Goal: Obtain resource: Obtain resource

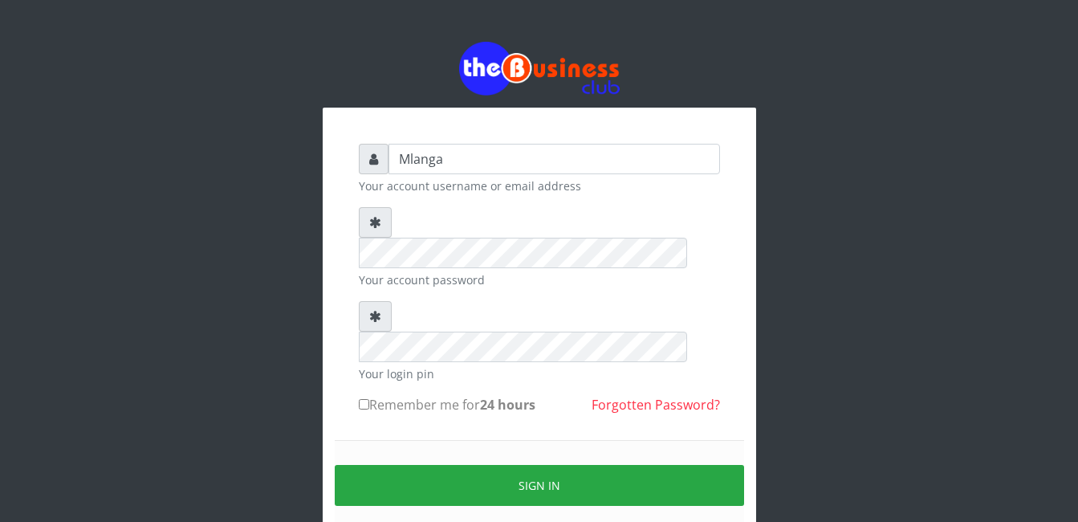
click at [285, 358] on div "Mlanga Your account username or email address Your account password Your login …" at bounding box center [539, 319] width 915 height 639
click at [143, 311] on div "Mlanga Your account username or email address Your account password Your login …" at bounding box center [539, 319] width 915 height 639
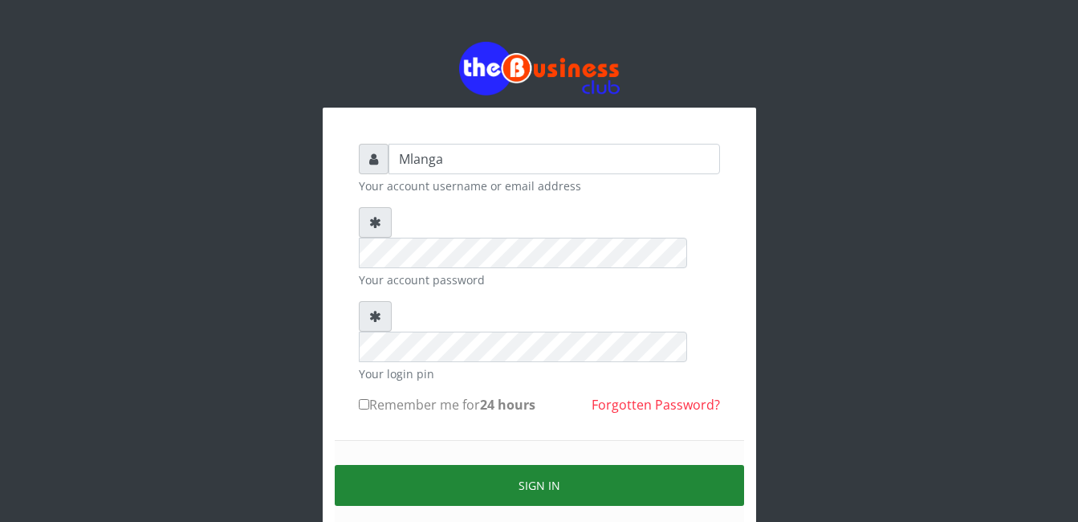
click at [559, 465] on button "Sign in" at bounding box center [539, 485] width 409 height 41
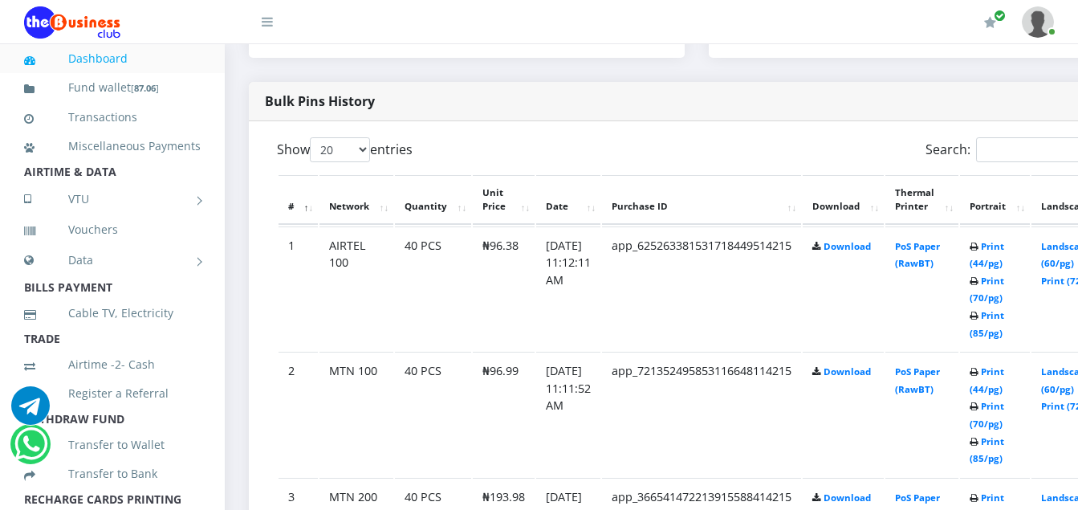
scroll to position [767, 0]
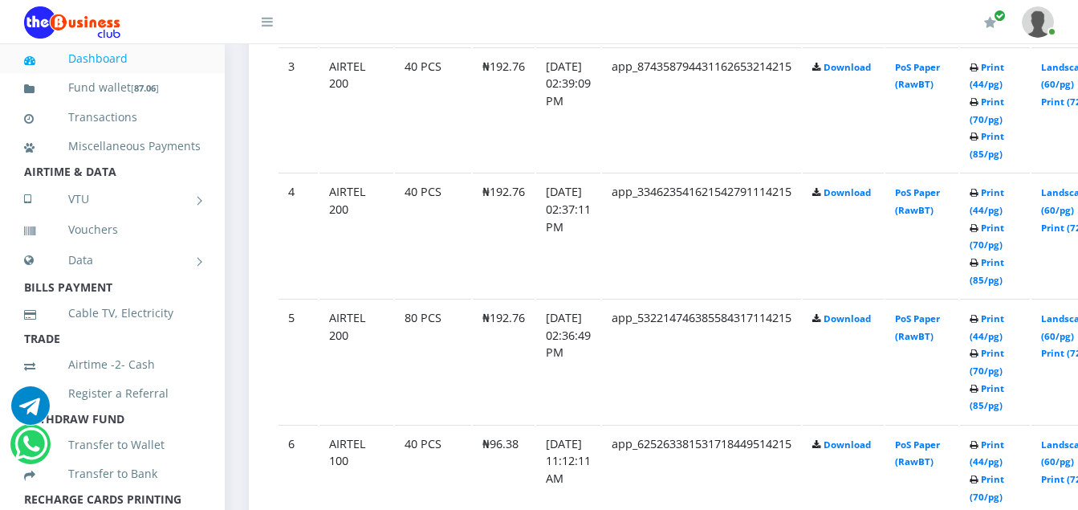
scroll to position [1216, 0]
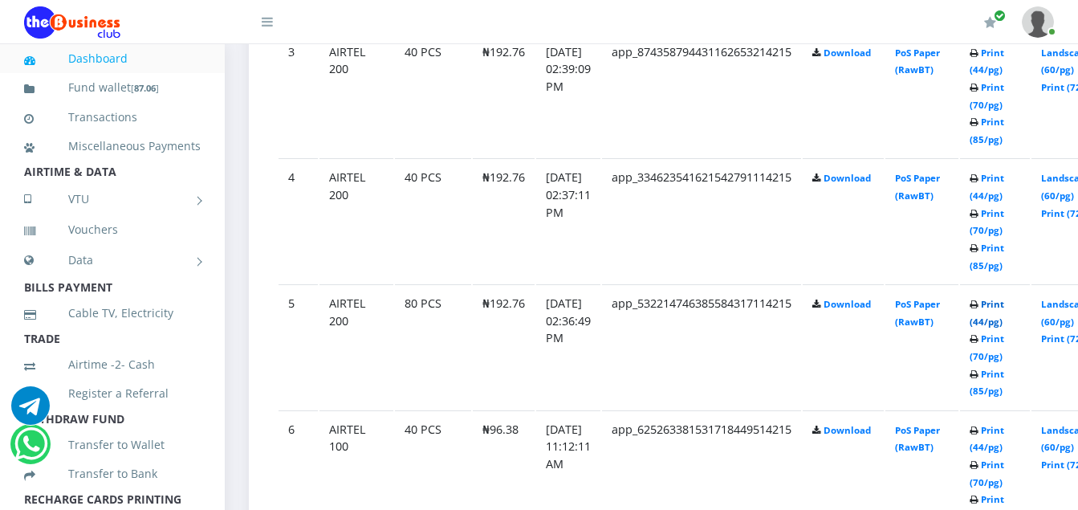
click at [1004, 306] on link "Print (44/pg)" at bounding box center [987, 313] width 35 height 30
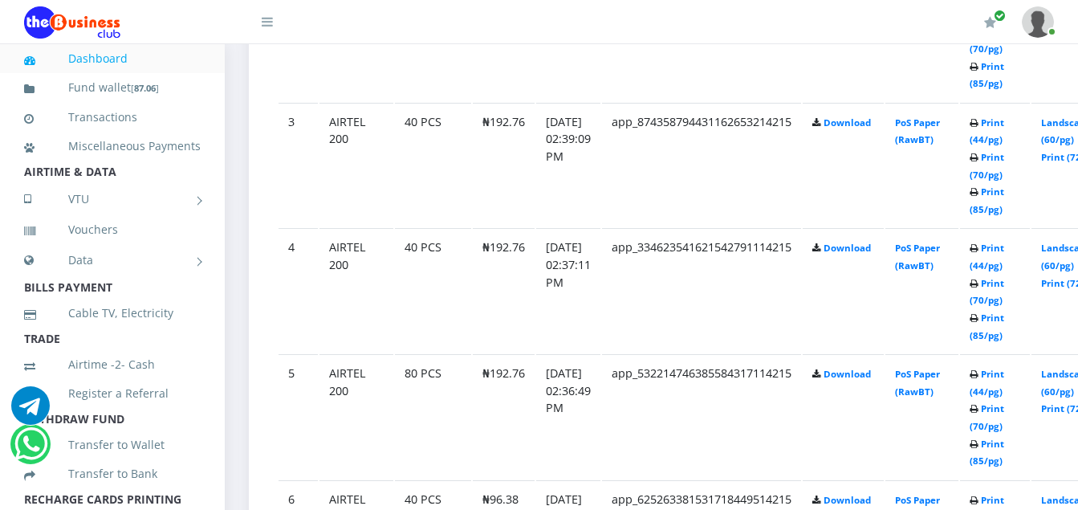
scroll to position [1216, 0]
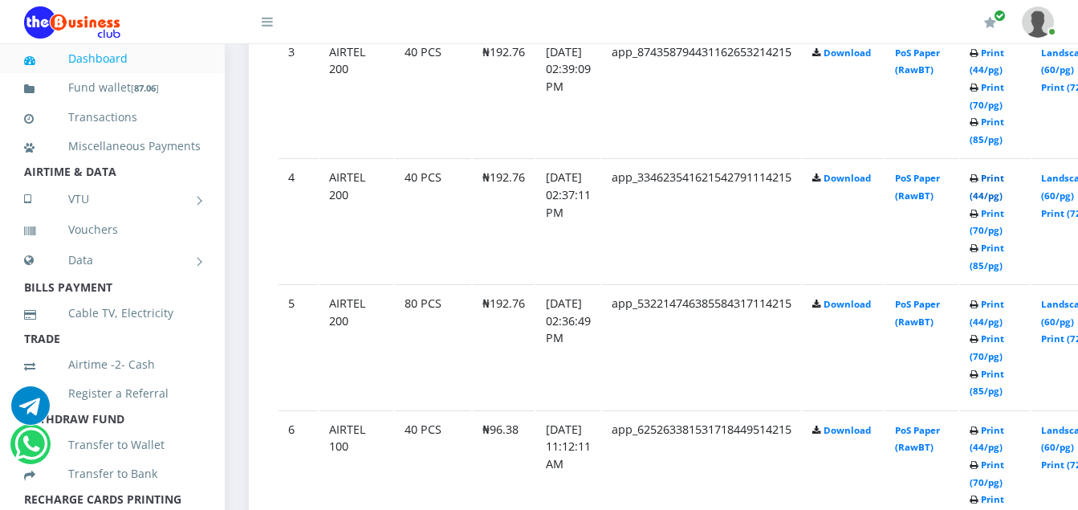
click at [1004, 182] on link "Print (44/pg)" at bounding box center [987, 187] width 35 height 30
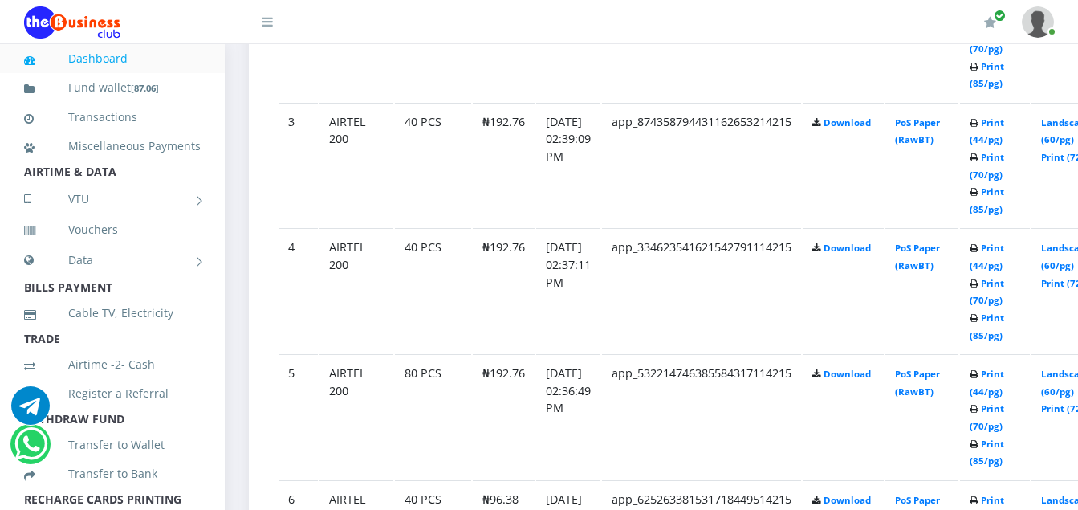
scroll to position [1216, 0]
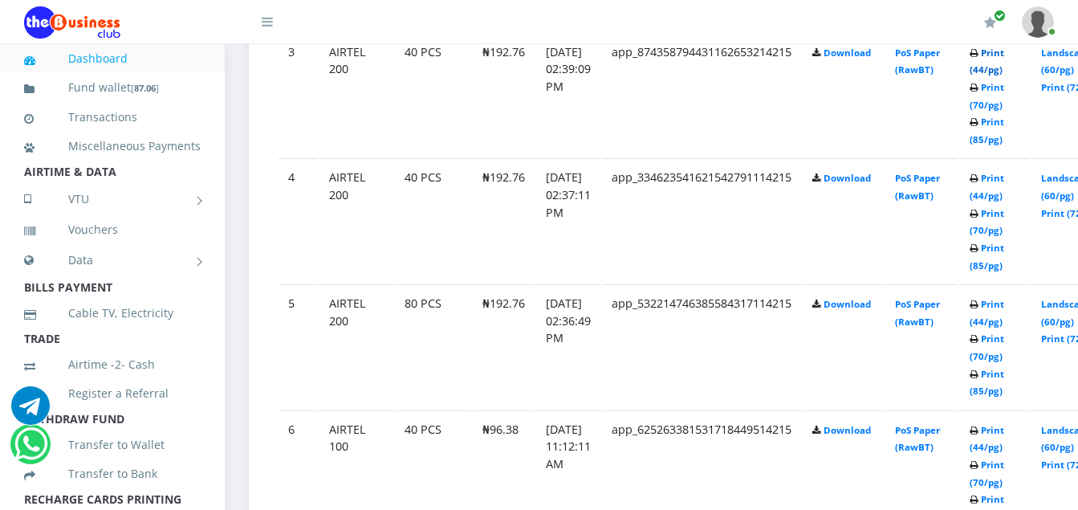
click at [1004, 54] on link "Print (44/pg)" at bounding box center [987, 62] width 35 height 30
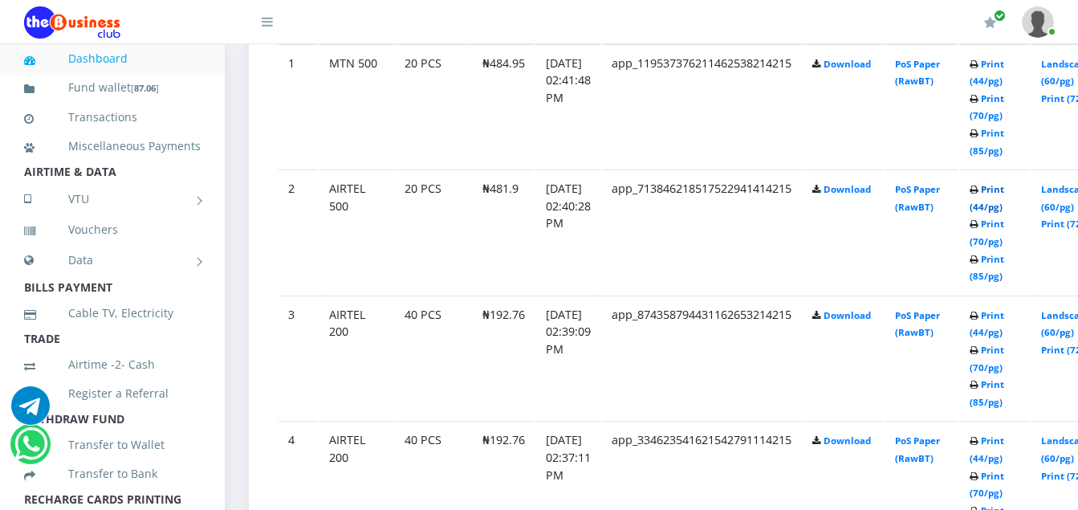
click at [1004, 189] on link "Print (44/pg)" at bounding box center [987, 198] width 35 height 30
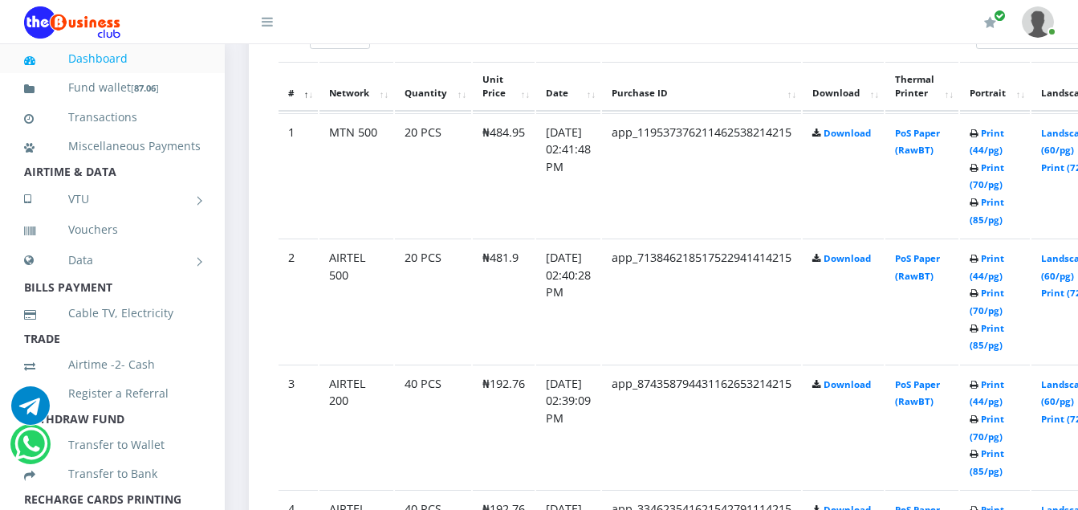
scroll to position [954, 0]
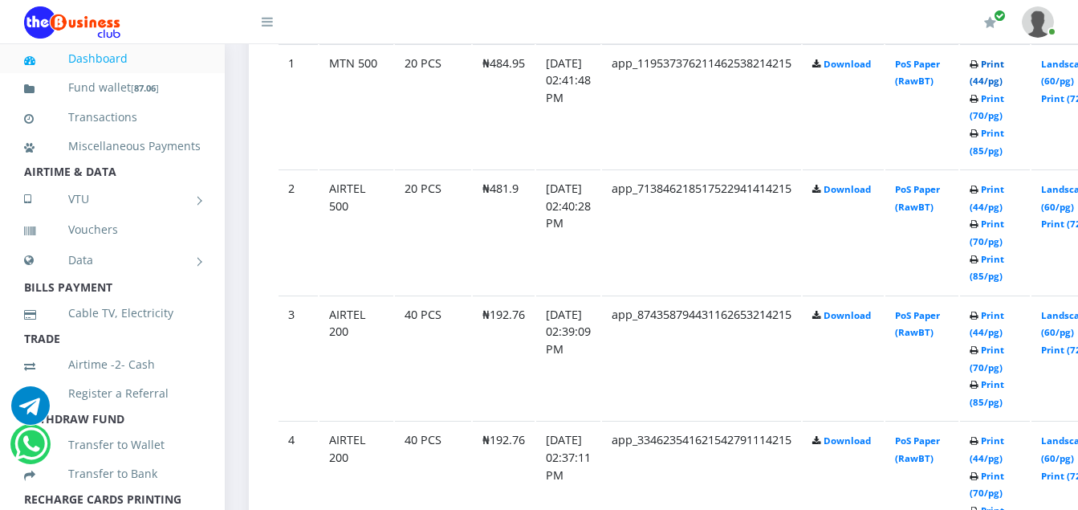
click at [1004, 66] on link "Print (44/pg)" at bounding box center [987, 73] width 35 height 30
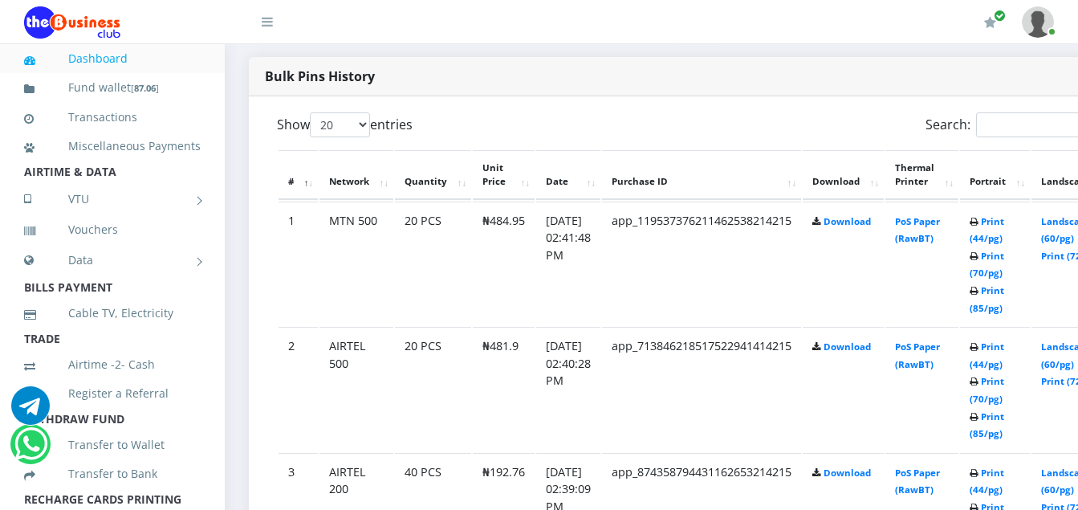
scroll to position [782, 0]
